Goal: Task Accomplishment & Management: Complete application form

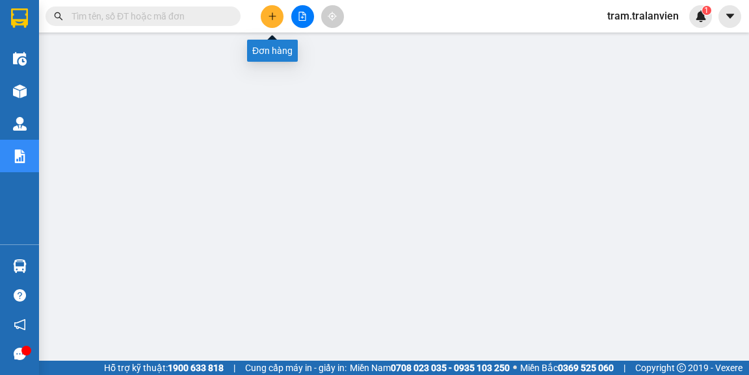
click at [264, 16] on button at bounding box center [272, 16] width 23 height 23
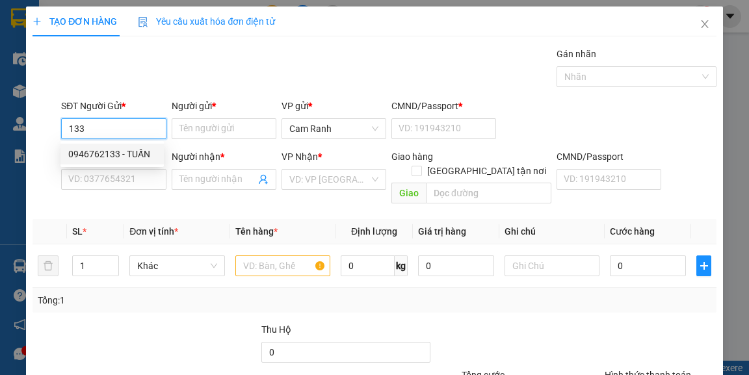
click at [120, 153] on div "0946762133 - TUẤN" at bounding box center [112, 154] width 88 height 14
type input "0946762133"
type input "TUẤN"
type input "1"
type input "0397687910"
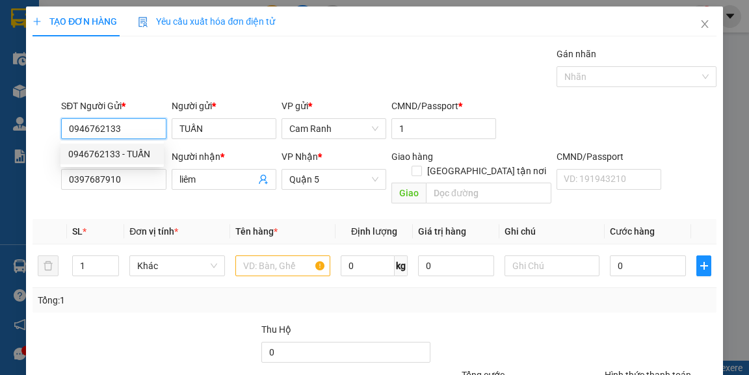
type input "liêm"
type input "0946762133"
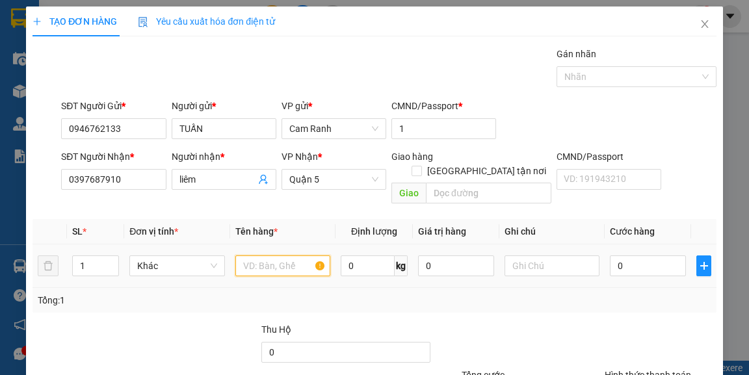
click at [261, 255] on input "text" at bounding box center [283, 265] width 96 height 21
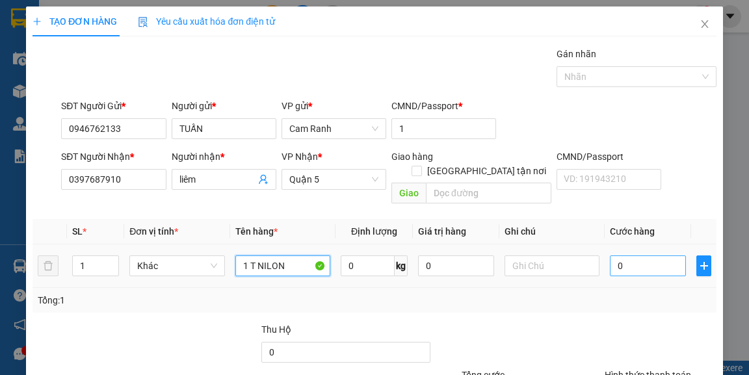
type input "1 T NILON"
click at [642, 255] on input "0" at bounding box center [648, 265] width 76 height 21
type input "3"
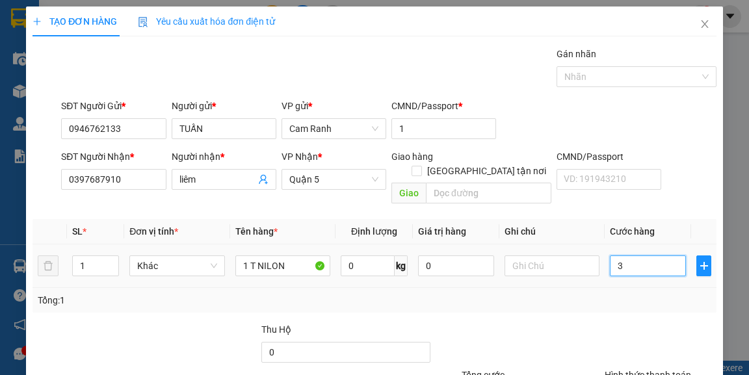
type input "35"
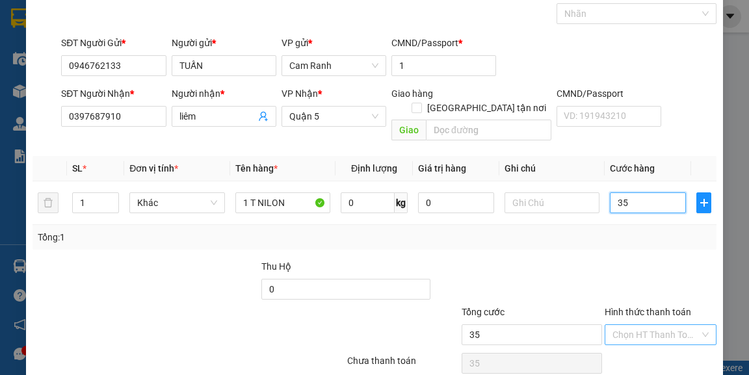
scroll to position [105, 0]
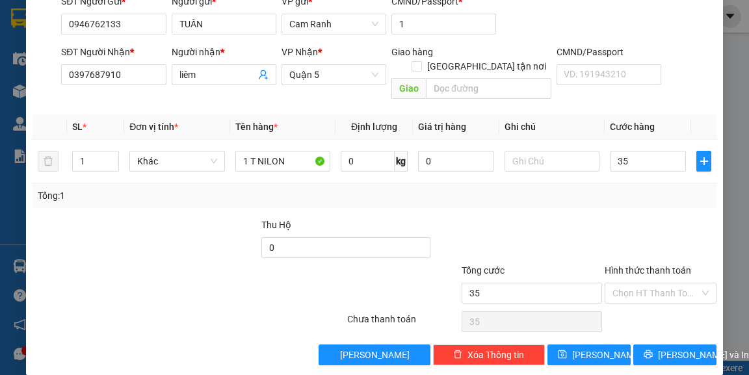
type input "35.000"
click at [681, 348] on span "[PERSON_NAME] và In" at bounding box center [703, 355] width 91 height 14
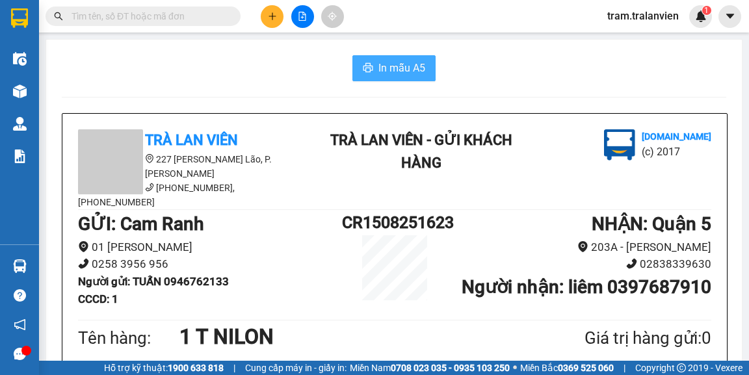
click at [397, 68] on span "In mẫu A5" at bounding box center [401, 68] width 47 height 16
